Goal: Task Accomplishment & Management: Use online tool/utility

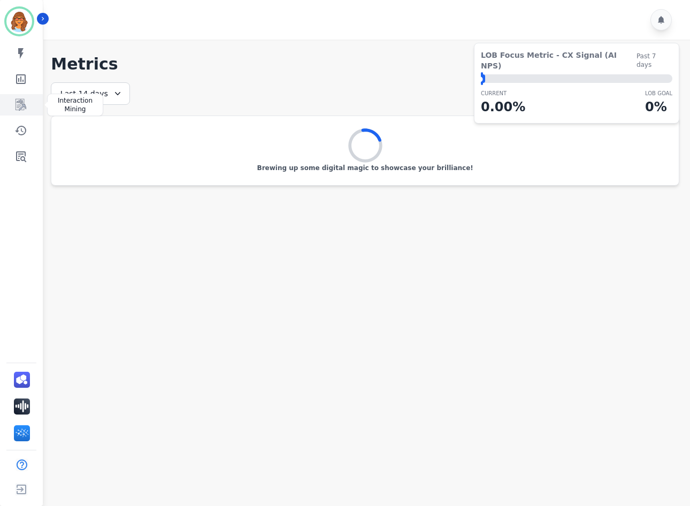
click at [25, 106] on icon "Sidebar" at bounding box center [21, 105] width 9 height 10
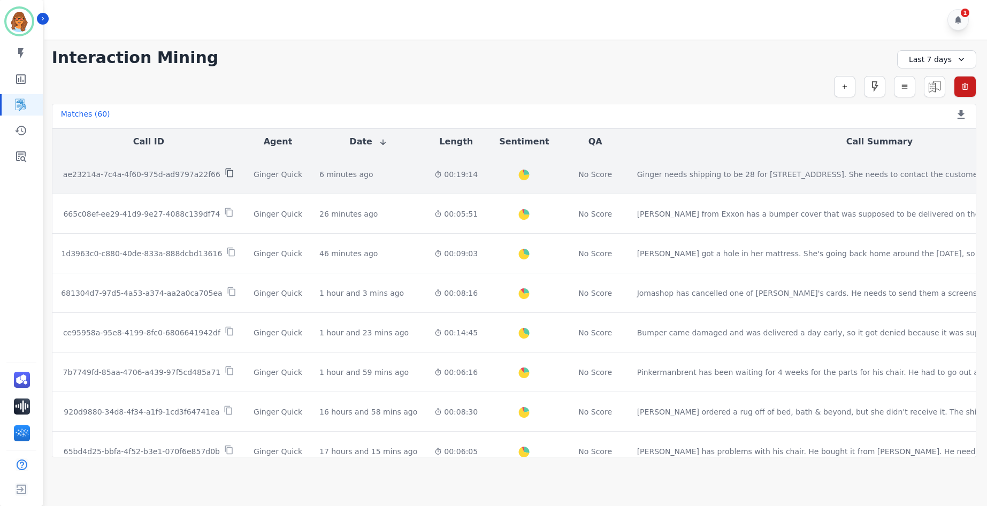
click at [225, 174] on icon at bounding box center [230, 173] width 10 height 10
click at [164, 173] on p "ae23214a-7c4a-4f60-975d-ad9797a22f66" at bounding box center [141, 174] width 157 height 11
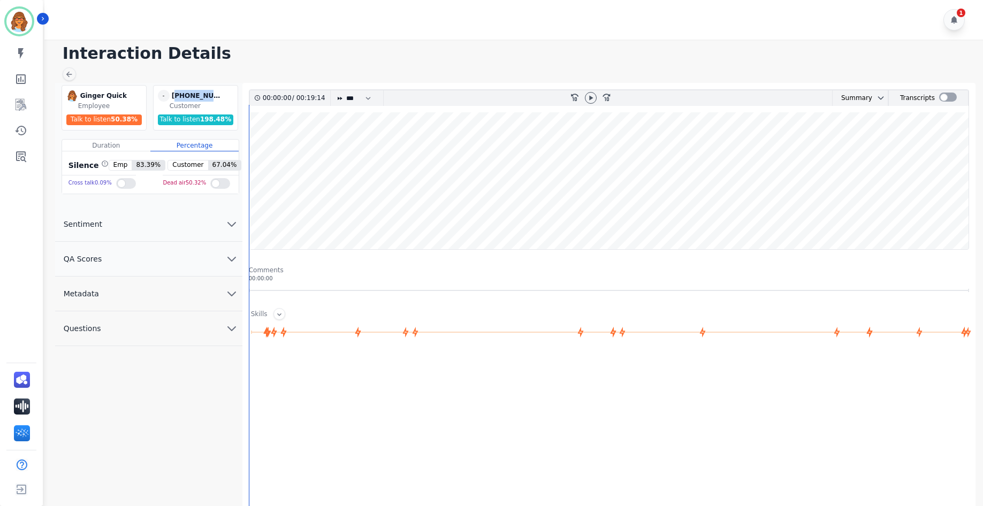
drag, startPoint x: 177, startPoint y: 94, endPoint x: 225, endPoint y: 99, distance: 48.9
click at [225, 99] on div "- [PHONE_NUMBER] [PHONE_NUMBER]" at bounding box center [197, 96] width 78 height 12
drag, startPoint x: 225, startPoint y: 99, endPoint x: 215, endPoint y: 96, distance: 11.2
copy div "13142398222"
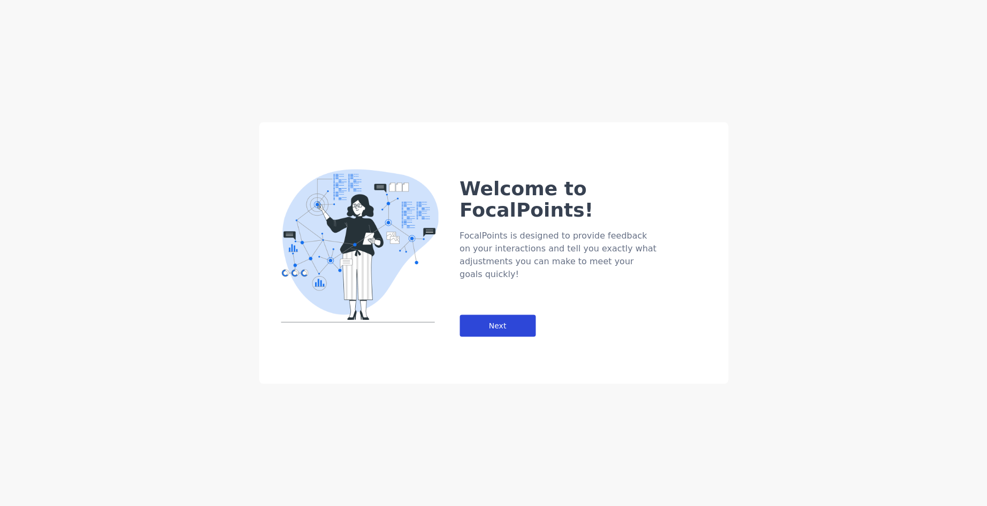
click at [510, 315] on div "Next" at bounding box center [498, 326] width 76 height 22
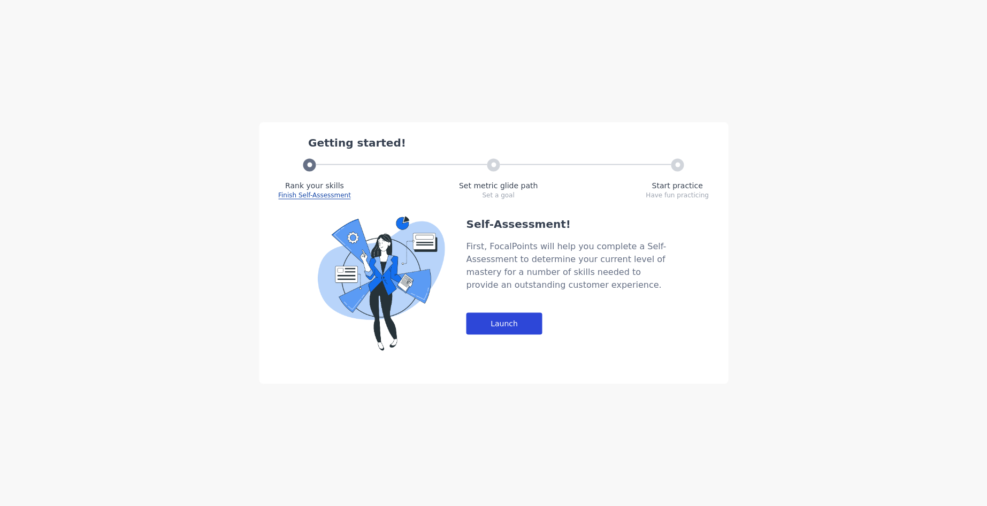
click at [534, 321] on div "Launch" at bounding box center [504, 324] width 76 height 22
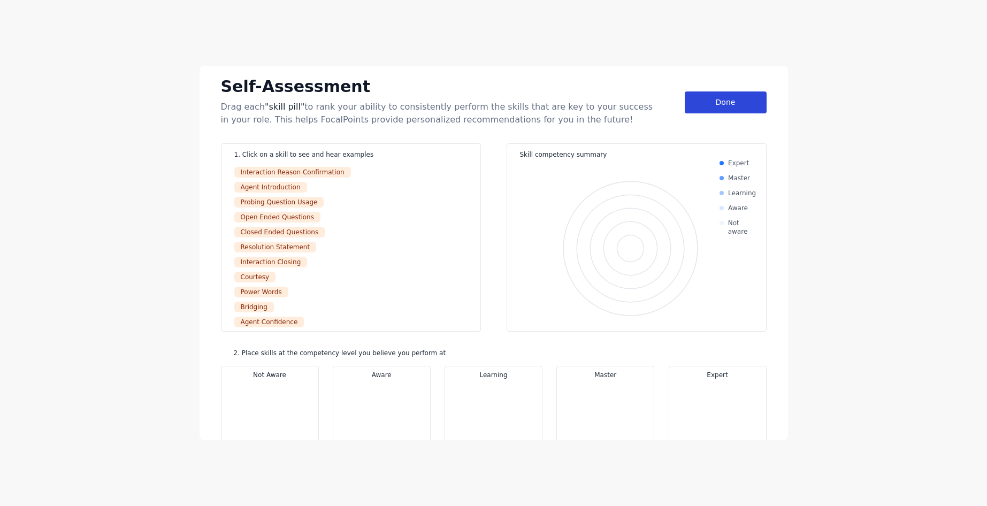
click at [690, 98] on div "Done" at bounding box center [726, 103] width 82 height 22
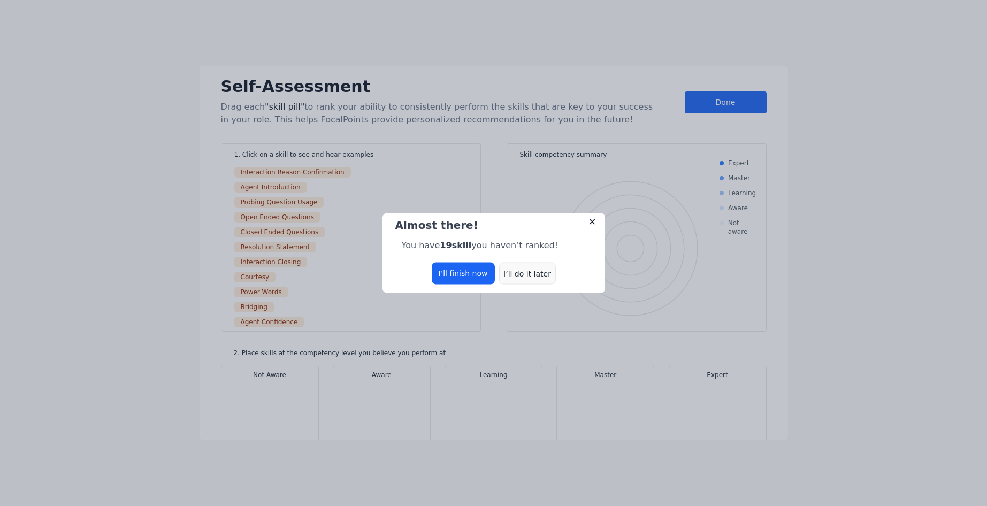
click at [520, 279] on div "I’ll do it later" at bounding box center [527, 274] width 57 height 22
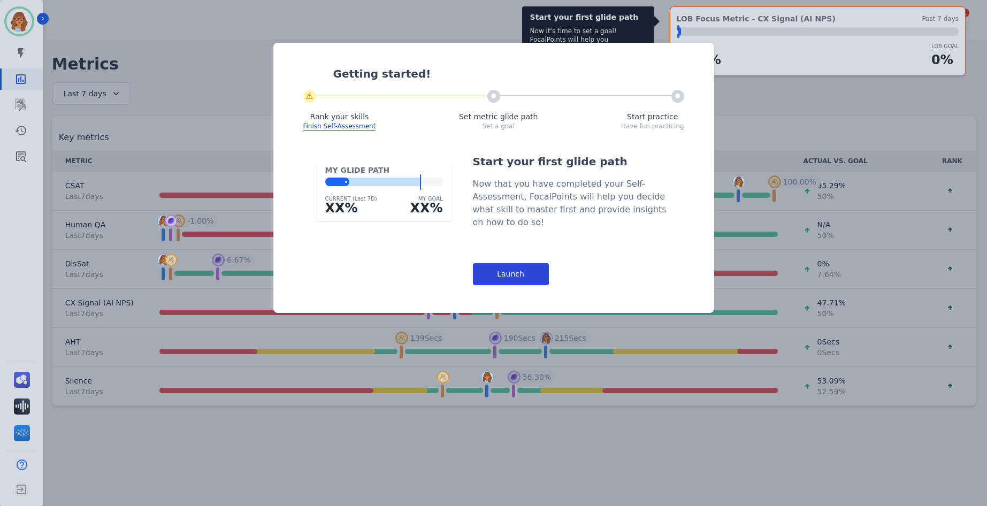
click at [524, 273] on div "Launch" at bounding box center [511, 274] width 76 height 22
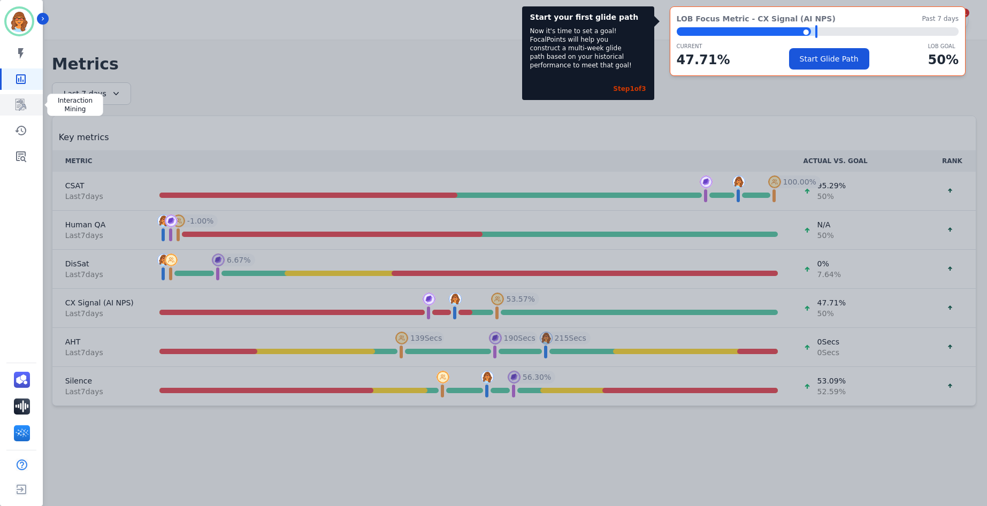
click at [22, 108] on icon "Sidebar" at bounding box center [21, 105] width 11 height 12
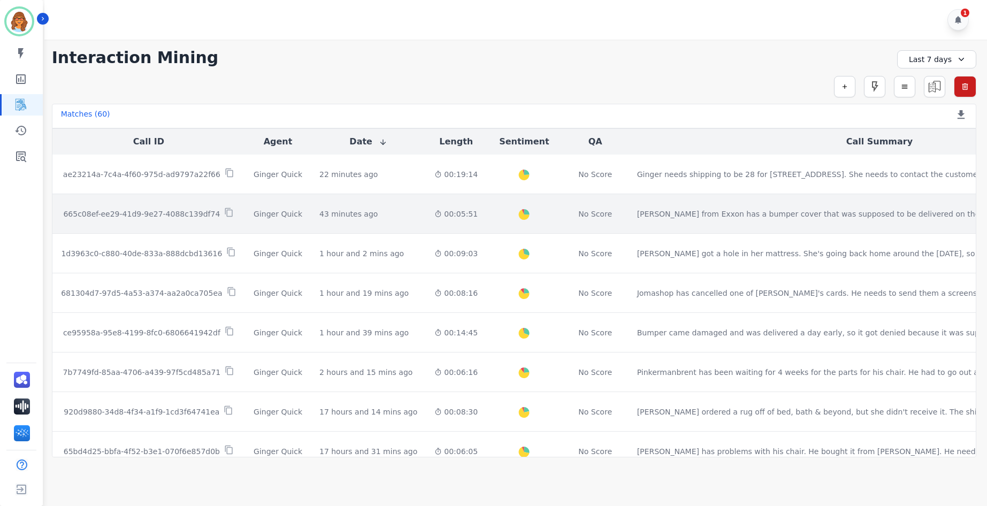
click at [166, 212] on p "665c08ef-ee29-41d9-9e27-4088c139df74" at bounding box center [141, 214] width 157 height 11
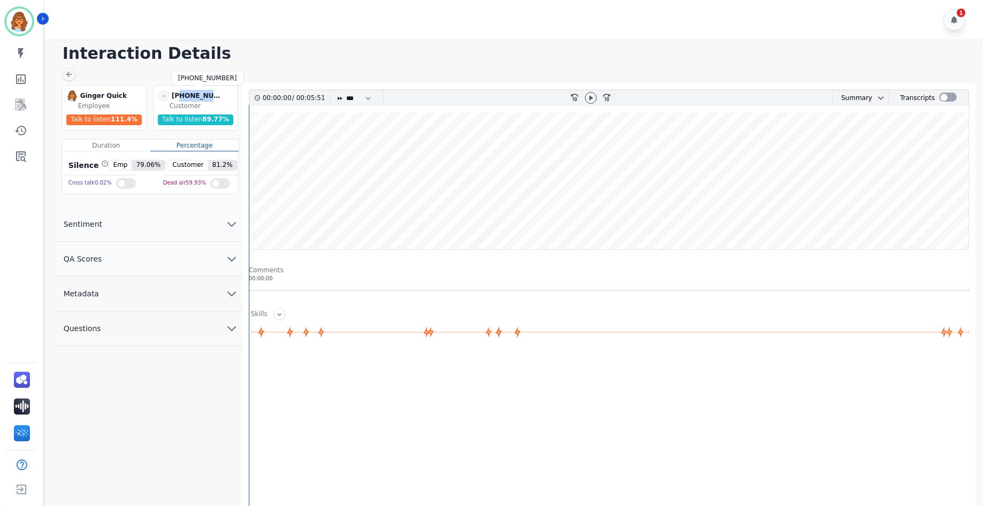
drag, startPoint x: 179, startPoint y: 94, endPoint x: 220, endPoint y: 95, distance: 40.7
click at [220, 95] on div "[PHONE_NUMBER]" at bounding box center [199, 96] width 54 height 12
drag, startPoint x: 220, startPoint y: 95, endPoint x: 205, endPoint y: 96, distance: 14.5
copy div "7015154260"
